Goal: Transaction & Acquisition: Purchase product/service

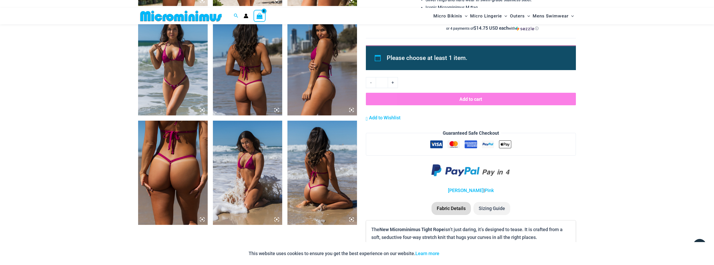
scroll to position [517, 0]
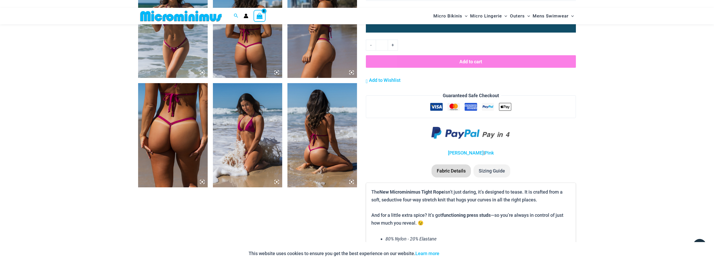
click at [155, 132] on img at bounding box center [173, 135] width 70 height 104
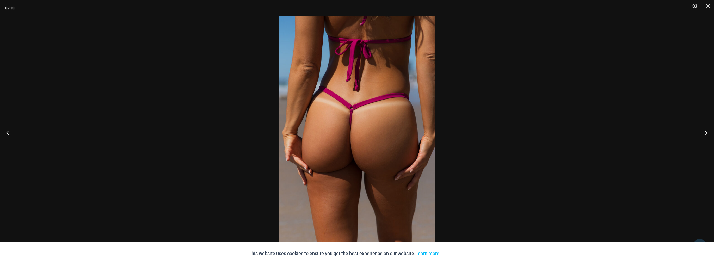
click at [706, 134] on button "Next" at bounding box center [704, 133] width 20 height 26
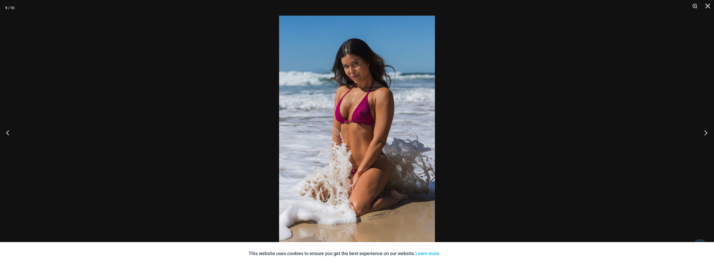
click at [706, 133] on button "Next" at bounding box center [704, 133] width 20 height 26
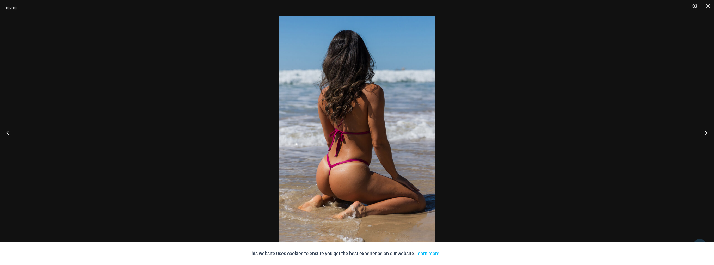
click at [706, 132] on button "Next" at bounding box center [704, 133] width 20 height 26
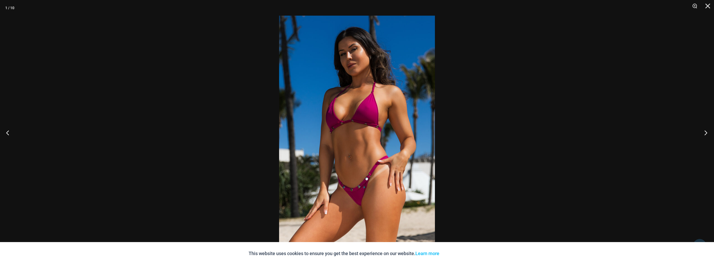
click at [702, 132] on button "Next" at bounding box center [704, 133] width 20 height 26
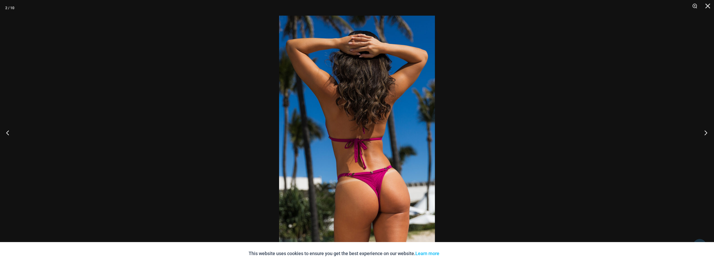
click at [702, 132] on button "Next" at bounding box center [704, 133] width 20 height 26
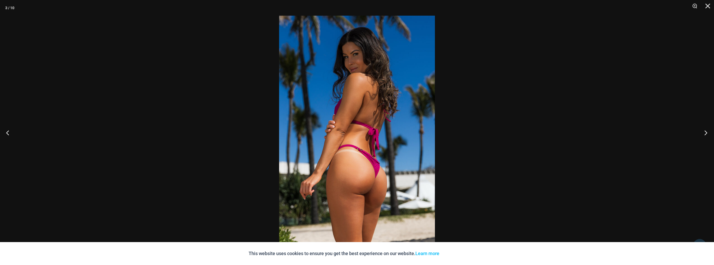
click at [702, 133] on button "Next" at bounding box center [704, 133] width 20 height 26
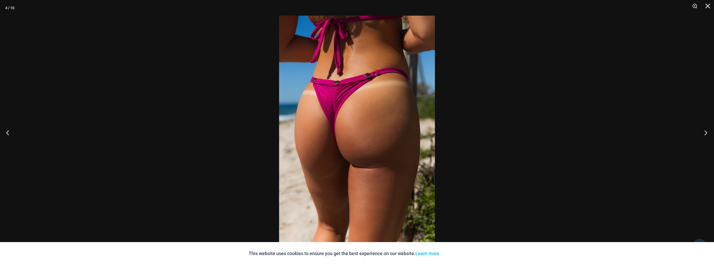
click at [702, 133] on button "Next" at bounding box center [704, 133] width 20 height 26
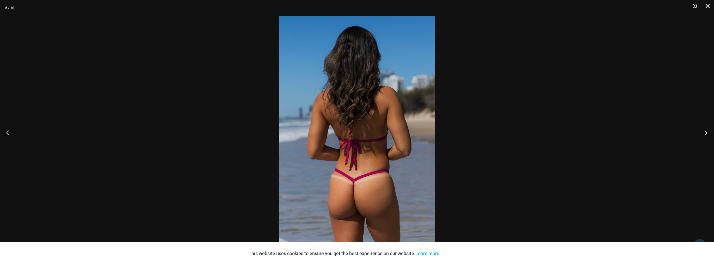
click at [702, 133] on button "Next" at bounding box center [704, 133] width 20 height 26
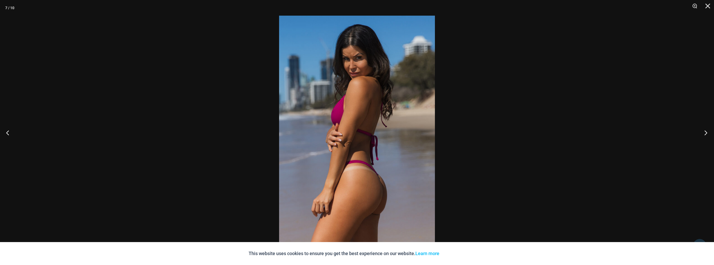
click at [702, 133] on button "Next" at bounding box center [704, 133] width 20 height 26
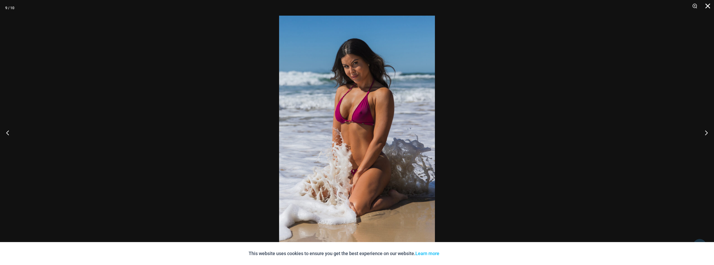
click at [707, 6] on button "Close" at bounding box center [705, 8] width 13 height 16
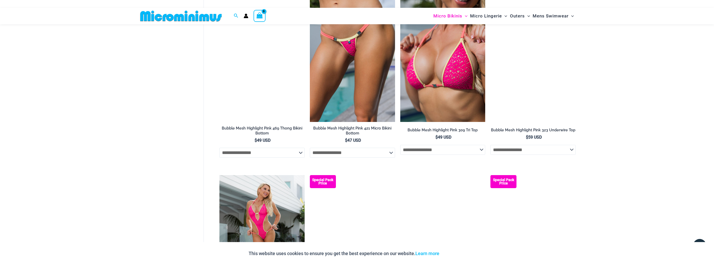
scroll to position [1038, 0]
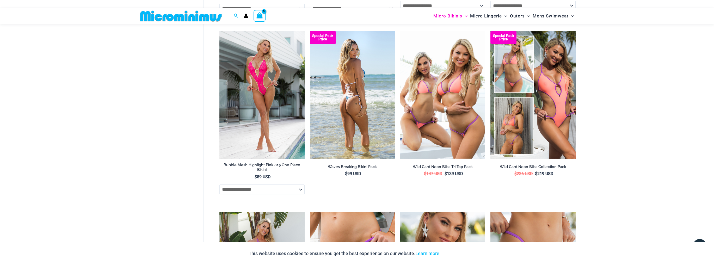
click at [342, 78] on img at bounding box center [352, 95] width 85 height 128
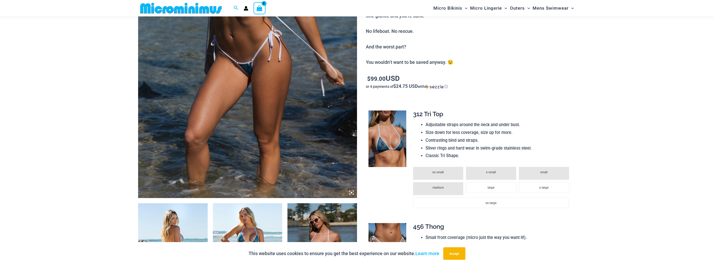
scroll to position [266, 0]
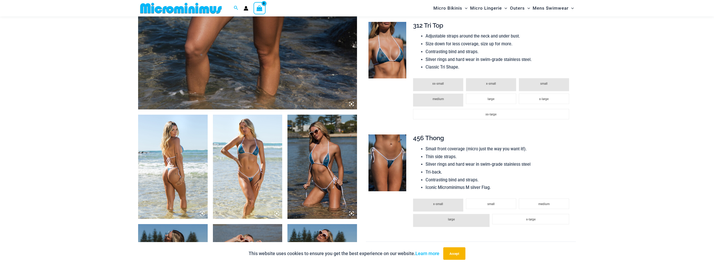
click at [388, 163] on img at bounding box center [387, 162] width 38 height 57
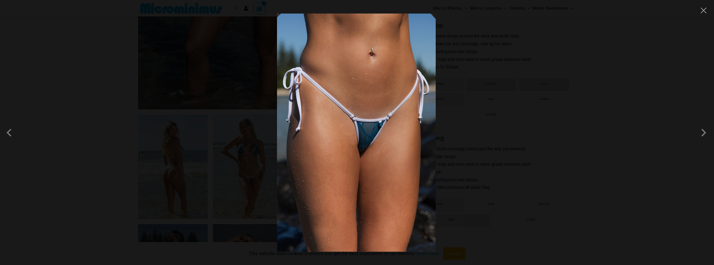
click at [366, 146] on img at bounding box center [356, 133] width 159 height 238
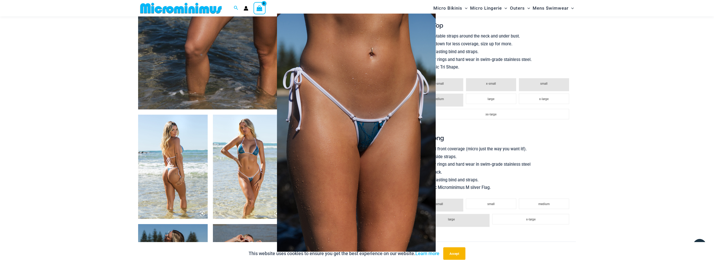
click at [605, 130] on div at bounding box center [357, 132] width 714 height 265
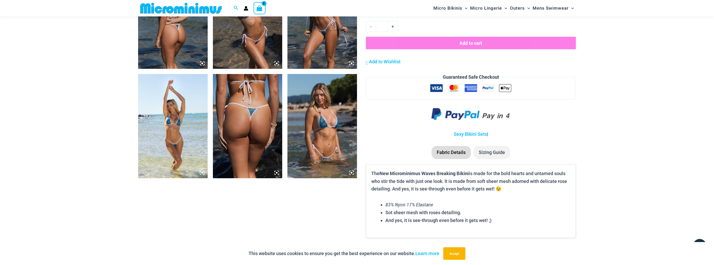
scroll to position [516, 0]
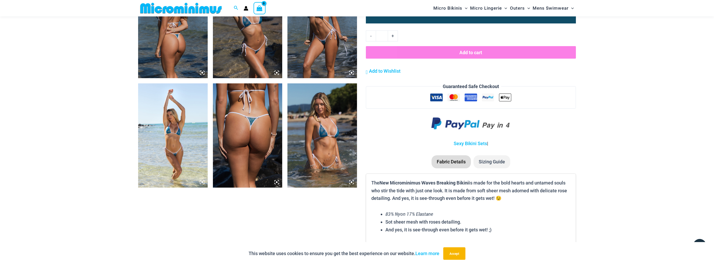
click at [189, 119] on img at bounding box center [173, 135] width 70 height 104
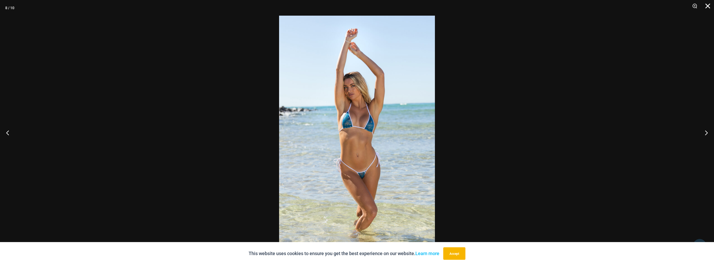
click at [711, 5] on button "Close" at bounding box center [705, 8] width 13 height 16
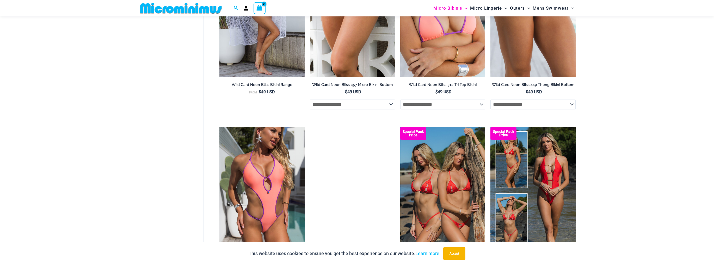
scroll to position [1398, 0]
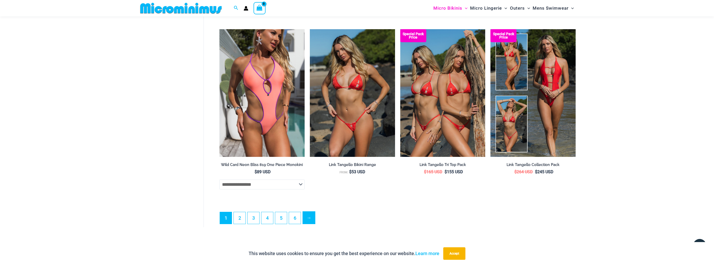
click at [310, 221] on link "→" at bounding box center [309, 218] width 12 height 12
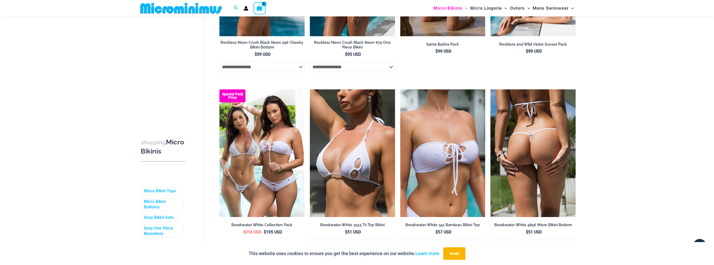
scroll to position [1287, 0]
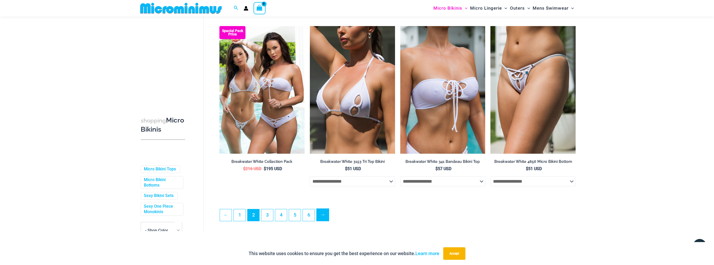
click at [322, 216] on link "→" at bounding box center [323, 215] width 12 height 12
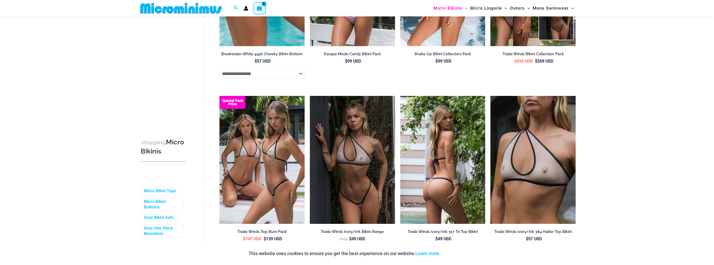
scroll to position [139, 0]
